Goal: Complete application form

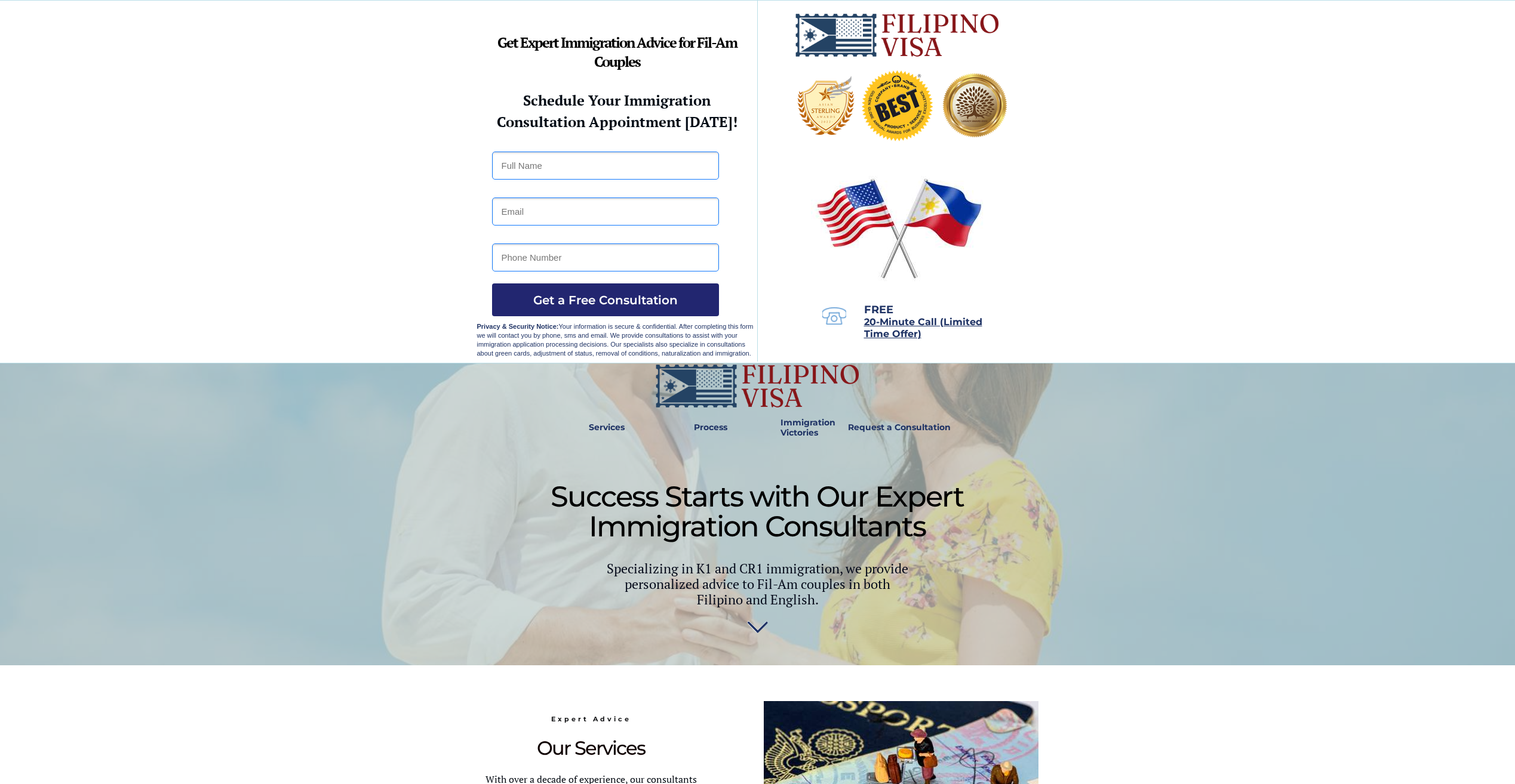
click at [522, 168] on input "text" at bounding box center [605, 166] width 227 height 28
type input "[PERSON_NAME]"
type input "[EMAIL_ADDRESS][DOMAIN_NAME]"
type input "8703218881"
click at [592, 296] on span "Get a Free Consultation" at bounding box center [605, 300] width 227 height 14
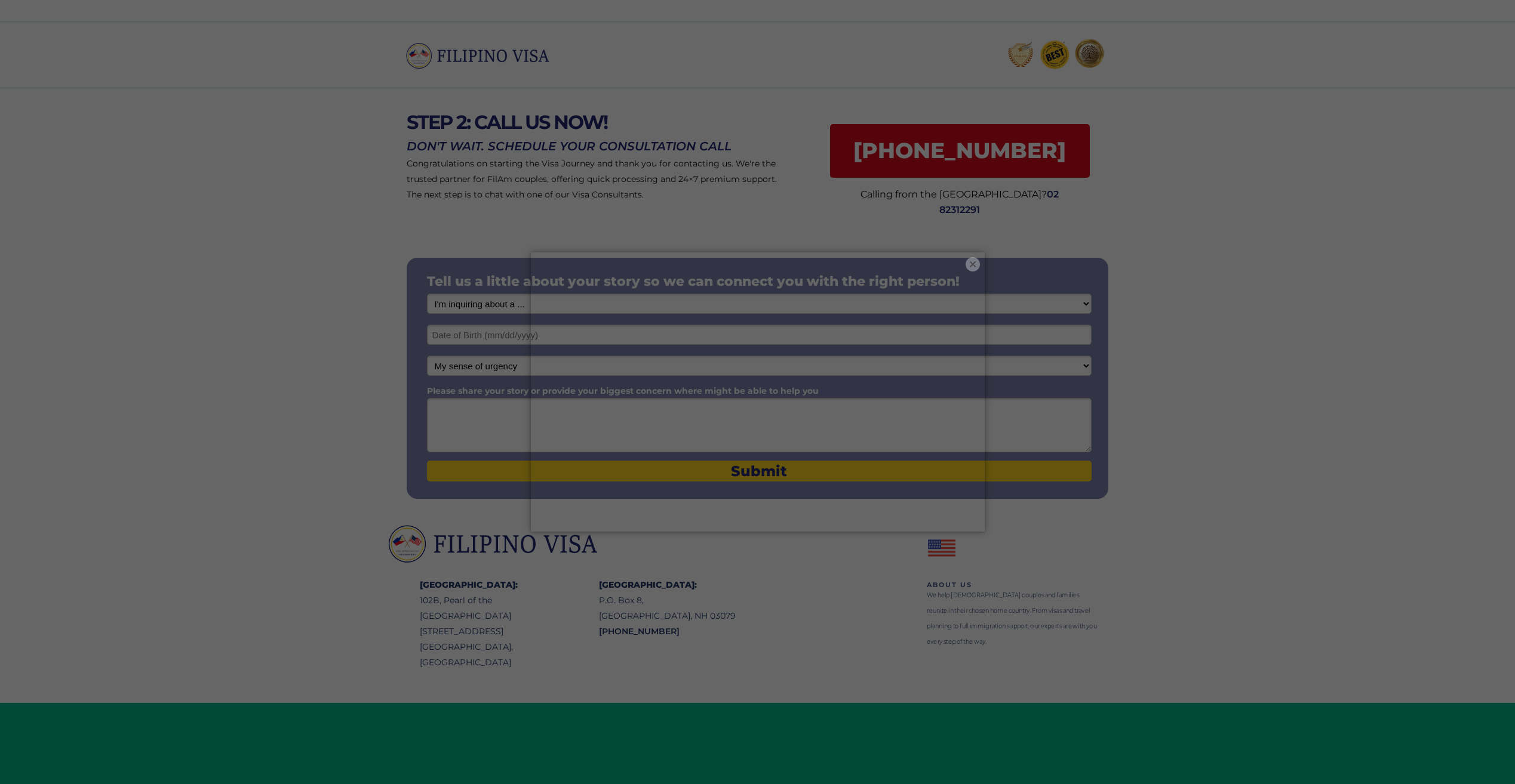
click at [970, 262] on button "×" at bounding box center [973, 265] width 14 height 14
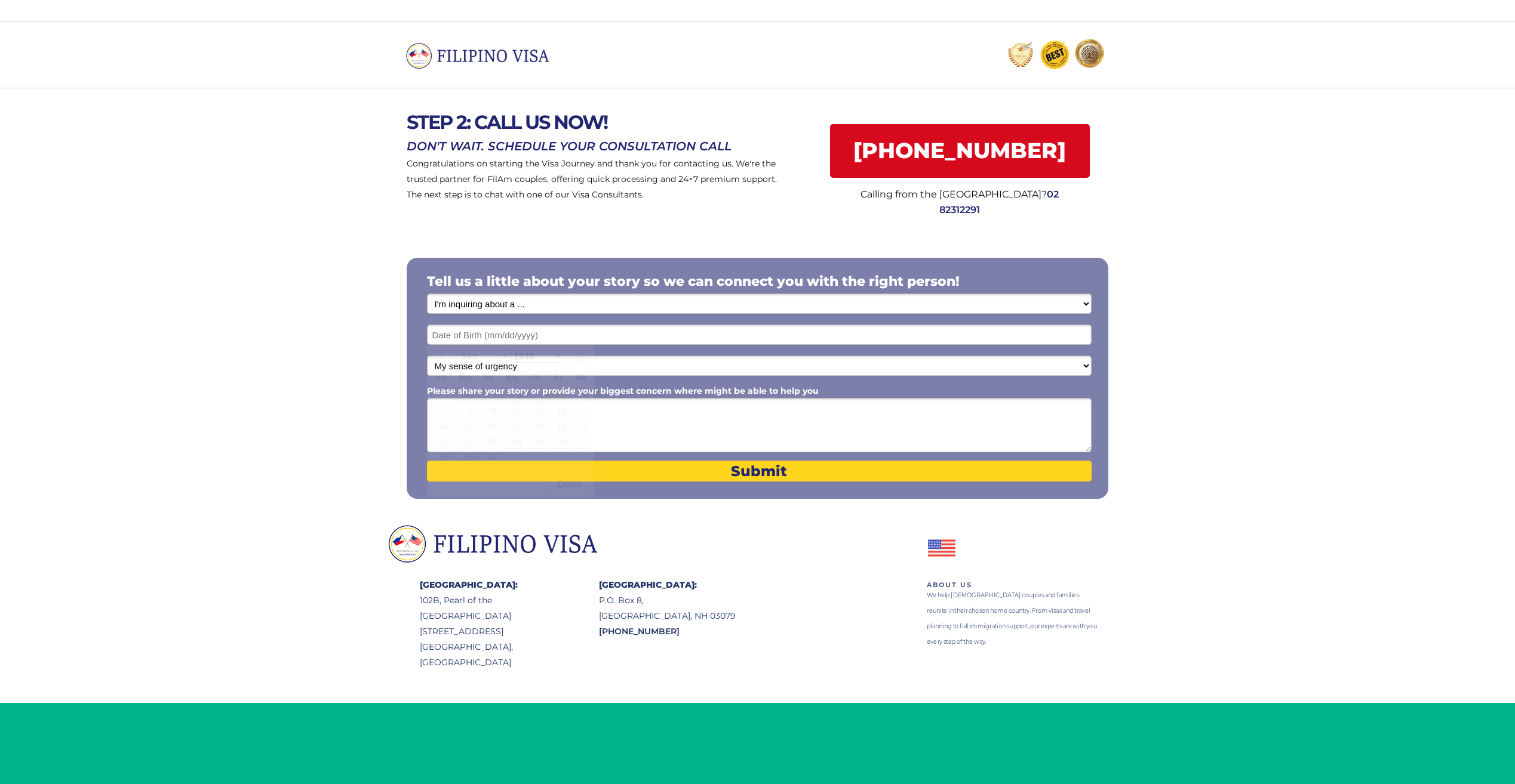
click at [465, 334] on input "text" at bounding box center [759, 335] width 664 height 20
